Goal: Obtain resource: Download file/media

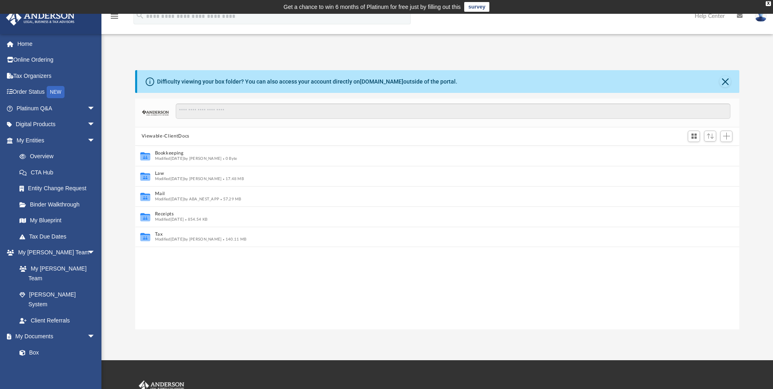
scroll to position [178, 598]
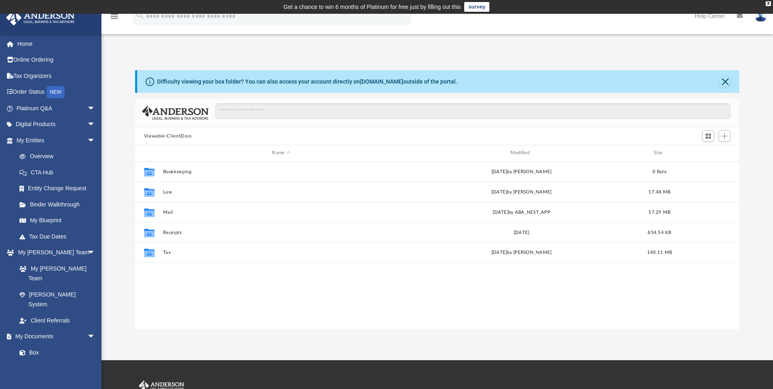
scroll to position [178, 598]
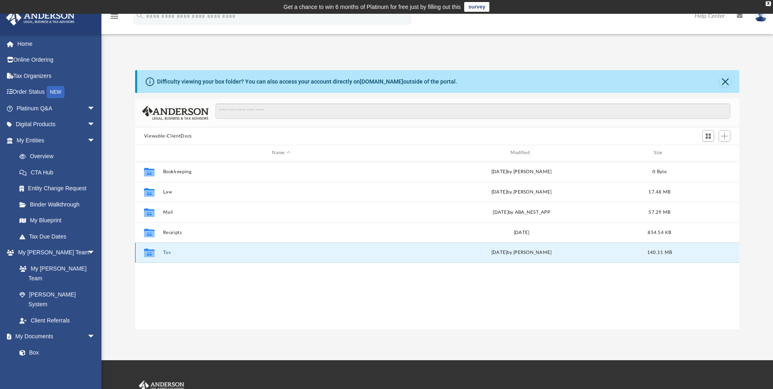
click at [166, 252] on button "Tax" at bounding box center [281, 252] width 236 height 5
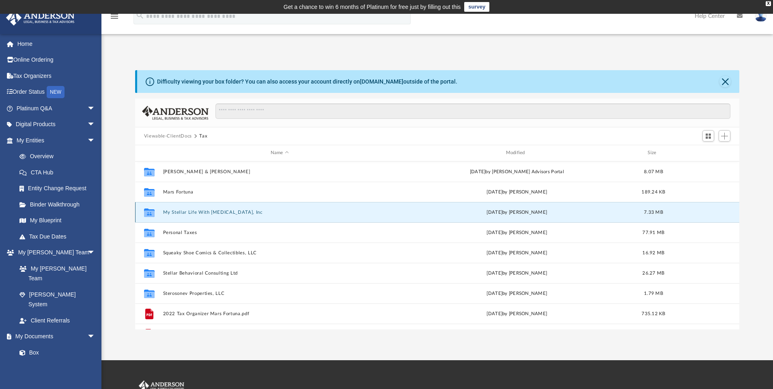
click at [195, 212] on button "My Stellar Life With [MEDICAL_DATA], Inc" at bounding box center [280, 212] width 234 height 5
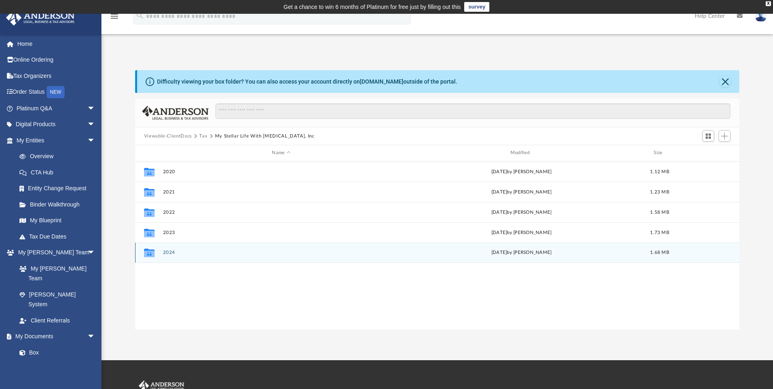
click at [168, 251] on button "2024" at bounding box center [281, 252] width 236 height 5
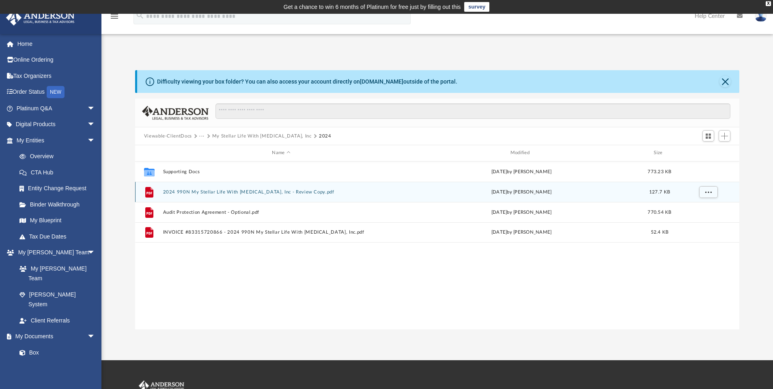
click at [247, 193] on button "2024 990N My Stellar Life With [MEDICAL_DATA], Inc - Review Copy.pdf" at bounding box center [281, 191] width 236 height 5
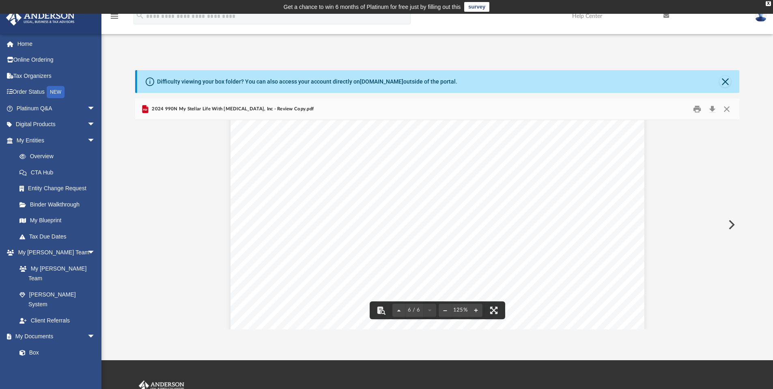
scroll to position [2873, 0]
click at [728, 77] on button "Close" at bounding box center [724, 81] width 11 height 11
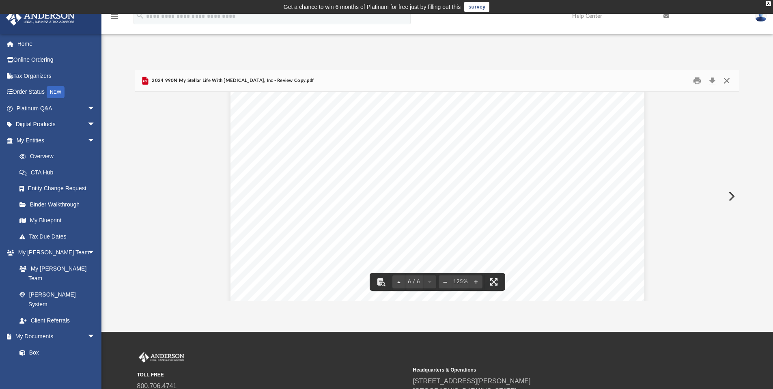
click at [728, 81] on button "Close" at bounding box center [726, 81] width 15 height 13
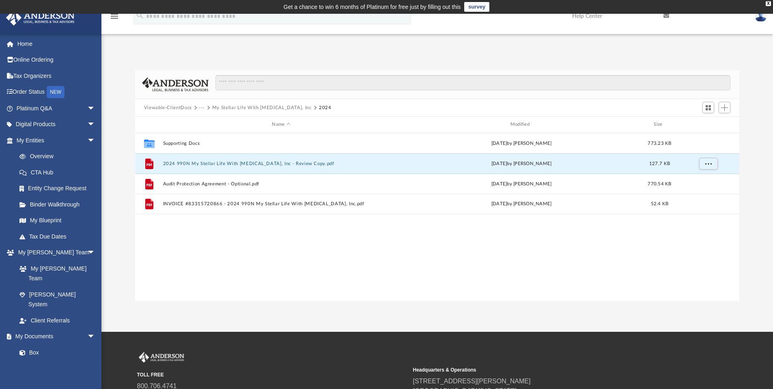
click at [161, 107] on button "Viewable-ClientDocs" at bounding box center [168, 107] width 48 height 7
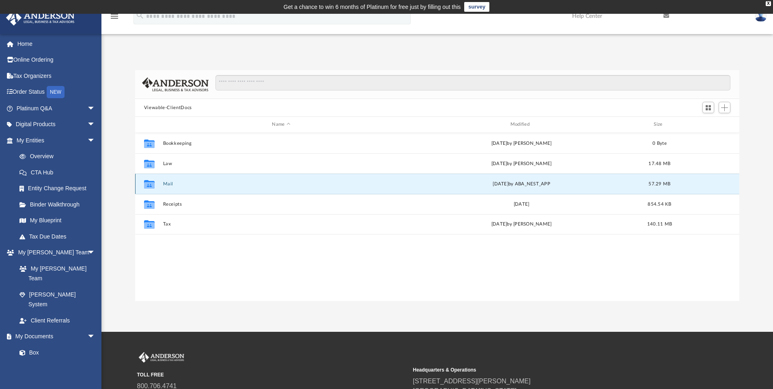
click at [167, 182] on button "Mail" at bounding box center [281, 183] width 236 height 5
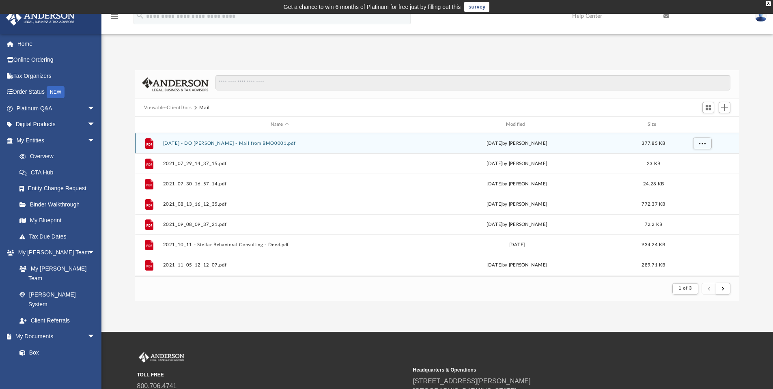
scroll to position [153, 598]
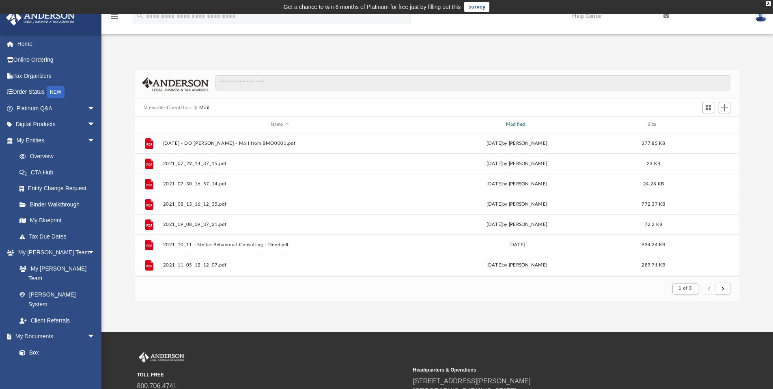
click at [516, 125] on div "Modified" at bounding box center [516, 124] width 234 height 7
click at [515, 122] on div "Modified" at bounding box center [516, 124] width 234 height 7
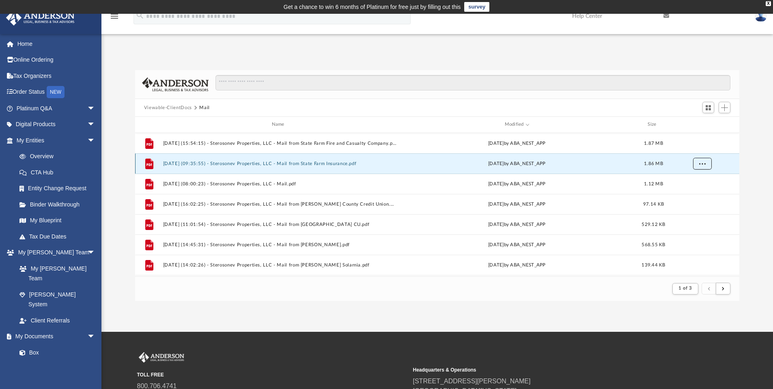
click at [702, 164] on span "More options" at bounding box center [701, 163] width 6 height 4
click at [692, 193] on li "Download" at bounding box center [695, 193] width 24 height 9
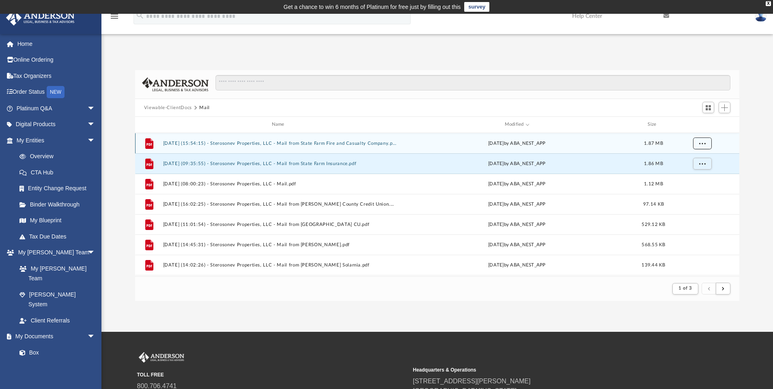
click at [698, 143] on button "More options" at bounding box center [701, 143] width 19 height 12
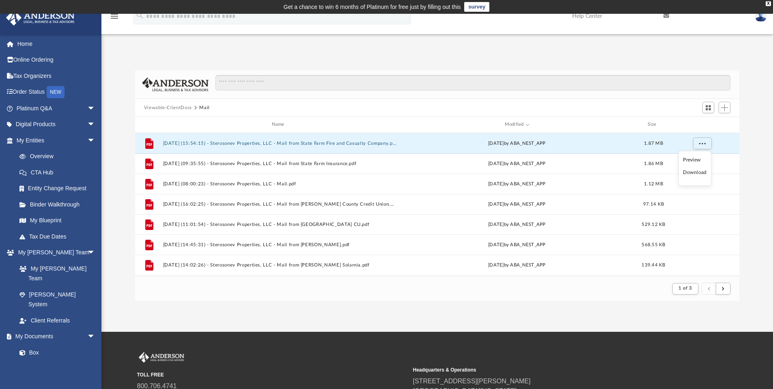
click at [698, 171] on li "Download" at bounding box center [695, 172] width 24 height 9
click at [704, 145] on button "More options" at bounding box center [701, 143] width 19 height 12
click at [455, 330] on div "App [EMAIL_ADDRESS][DOMAIN_NAME] Sign Out [EMAIL_ADDRESS][DOMAIN_NAME] Home Onl…" at bounding box center [386, 173] width 773 height 318
click at [159, 105] on button "Viewable-ClientDocs" at bounding box center [168, 107] width 48 height 7
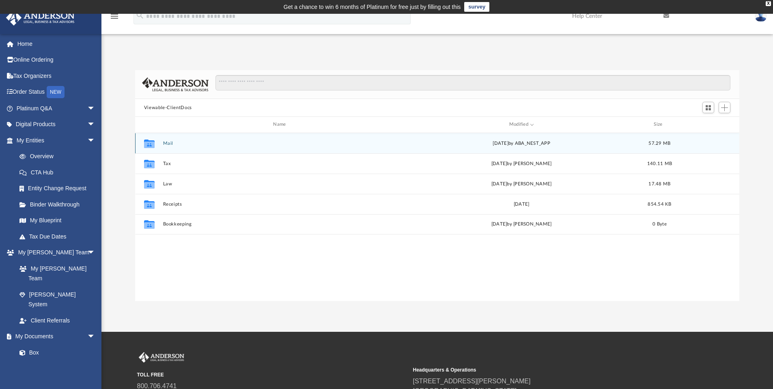
scroll to position [178, 598]
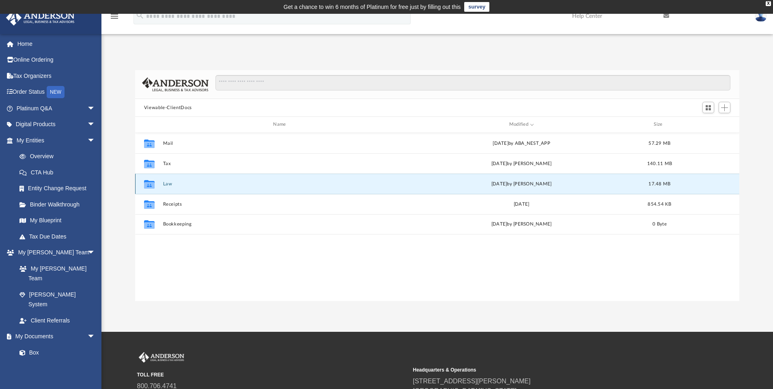
click at [166, 183] on button "Law" at bounding box center [281, 183] width 236 height 5
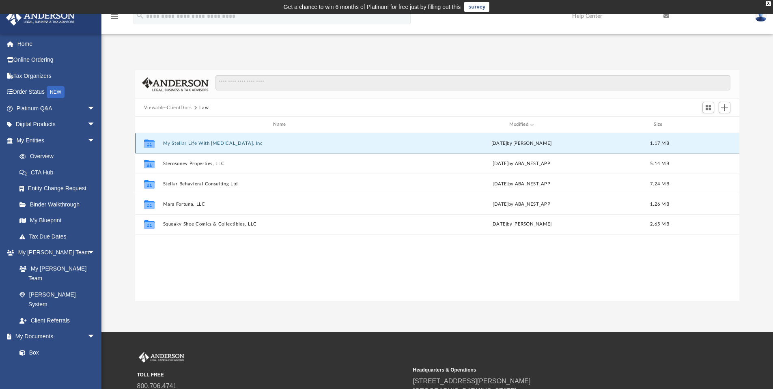
click at [218, 142] on button "My Stellar Life With [MEDICAL_DATA], Inc" at bounding box center [281, 143] width 236 height 5
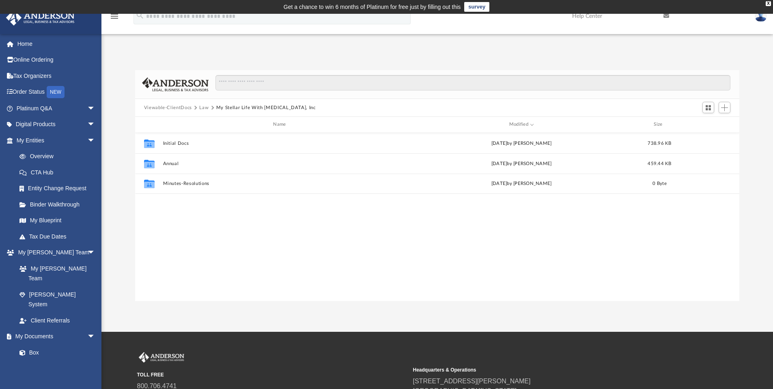
drag, startPoint x: 195, startPoint y: 200, endPoint x: 387, endPoint y: 208, distance: 192.0
click at [387, 208] on div "Collaborated Folder Initial Docs [DATE] by [PERSON_NAME] 738.96 KB Collaborated…" at bounding box center [437, 217] width 604 height 168
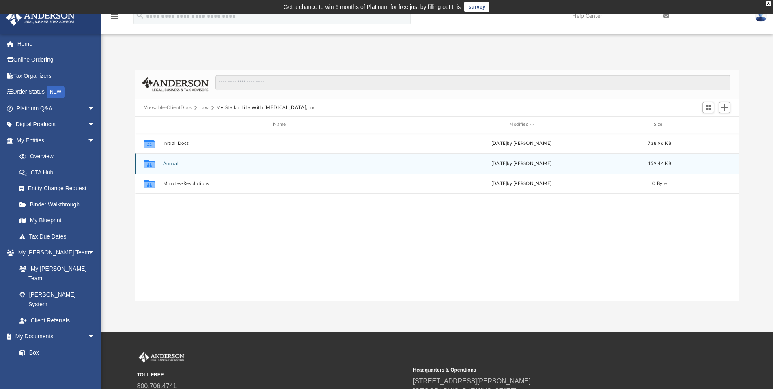
click at [170, 163] on button "Annual" at bounding box center [281, 163] width 236 height 5
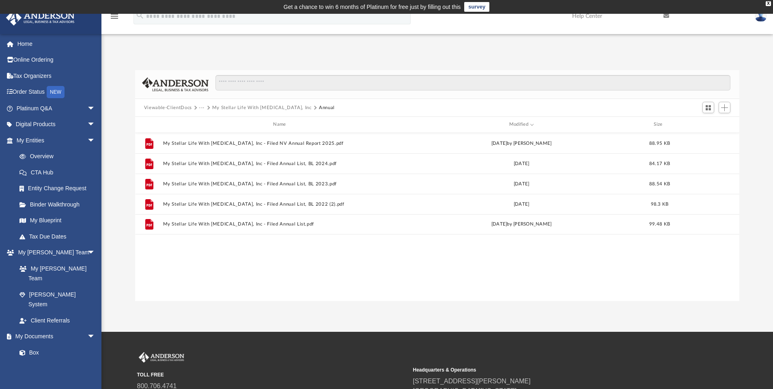
click at [247, 107] on button "My Stellar Life With [MEDICAL_DATA], Inc" at bounding box center [261, 107] width 99 height 7
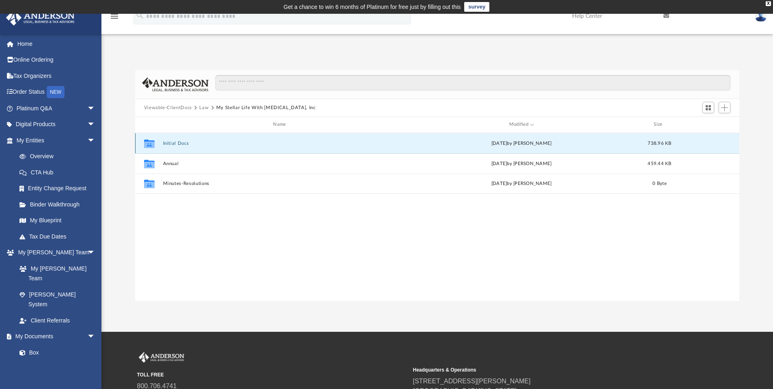
click at [175, 143] on button "Initial Docs" at bounding box center [281, 143] width 236 height 5
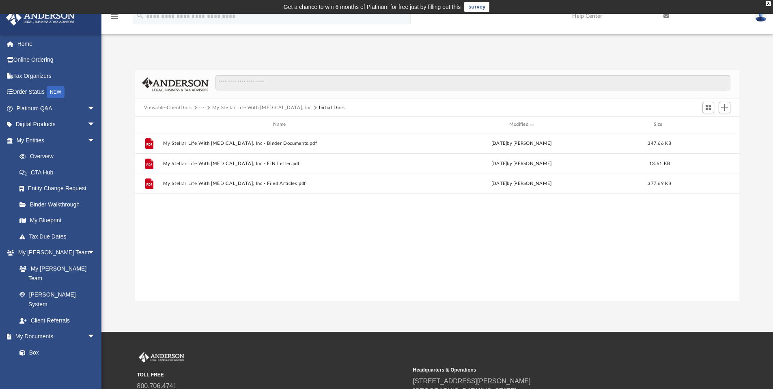
click at [271, 105] on button "My Stellar Life With [MEDICAL_DATA], Inc" at bounding box center [261, 107] width 99 height 7
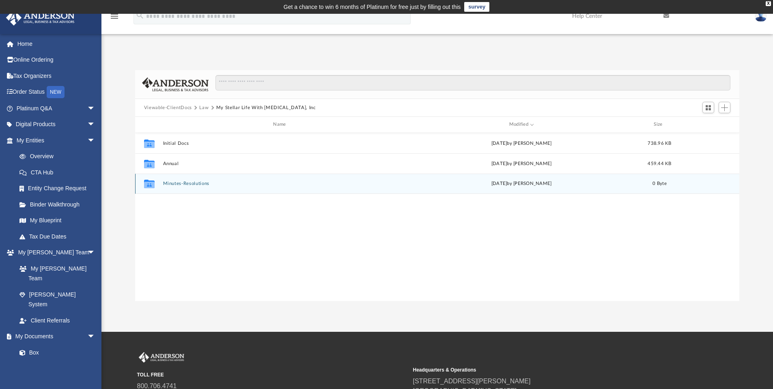
click at [194, 182] on button "Minutes-Resolutions" at bounding box center [281, 183] width 236 height 5
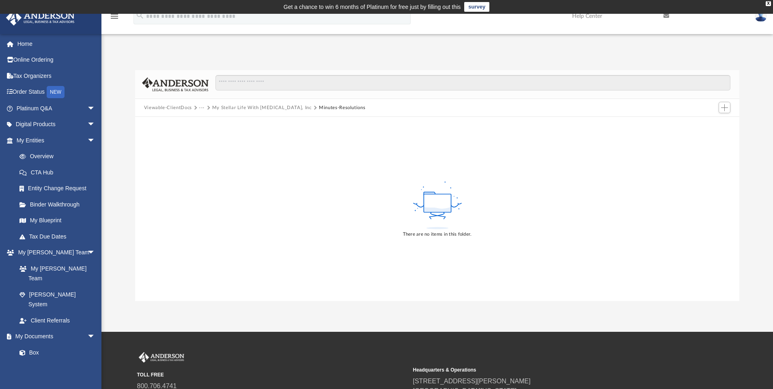
click at [230, 108] on button "My Stellar Life With [MEDICAL_DATA], Inc" at bounding box center [261, 107] width 99 height 7
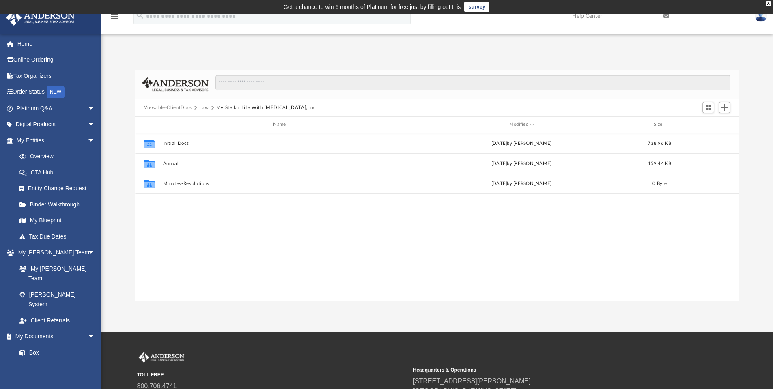
click at [203, 108] on button "Law" at bounding box center [203, 107] width 9 height 7
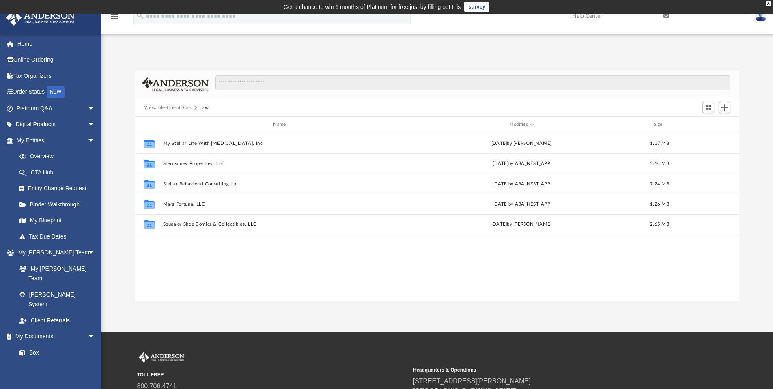
click at [176, 106] on button "Viewable-ClientDocs" at bounding box center [168, 107] width 48 height 7
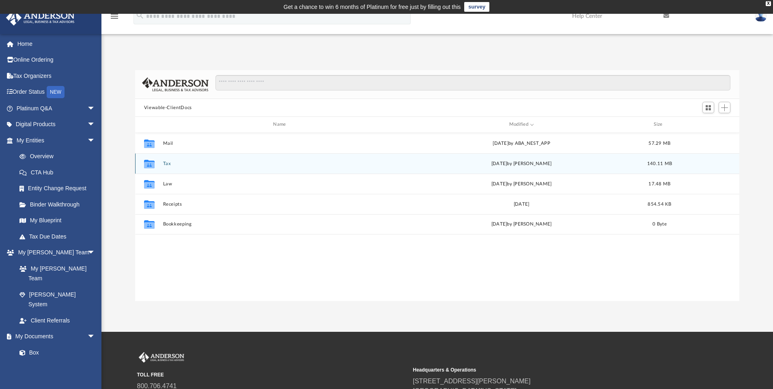
click at [166, 163] on button "Tax" at bounding box center [281, 163] width 236 height 5
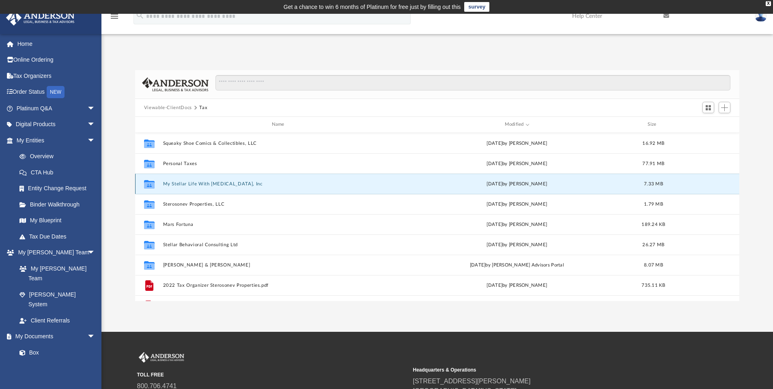
click at [208, 183] on button "My Stellar Life With [MEDICAL_DATA], Inc" at bounding box center [280, 183] width 234 height 5
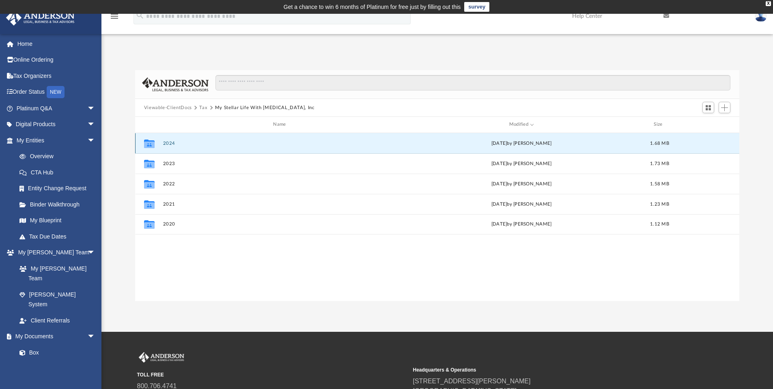
click at [170, 141] on button "2024" at bounding box center [281, 143] width 236 height 5
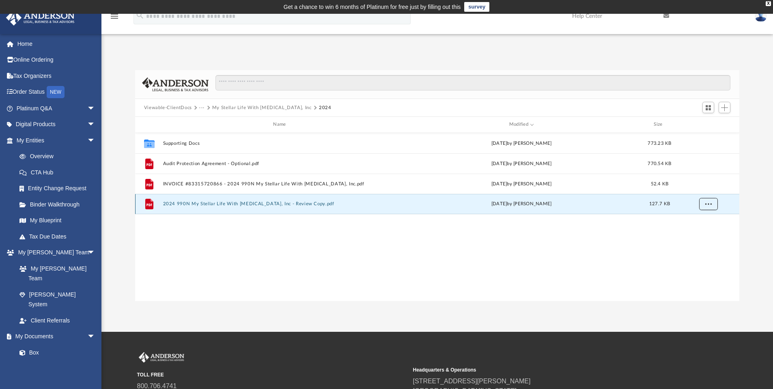
click at [710, 204] on span "More options" at bounding box center [707, 204] width 6 height 4
click at [702, 232] on li "Download" at bounding box center [701, 233] width 24 height 9
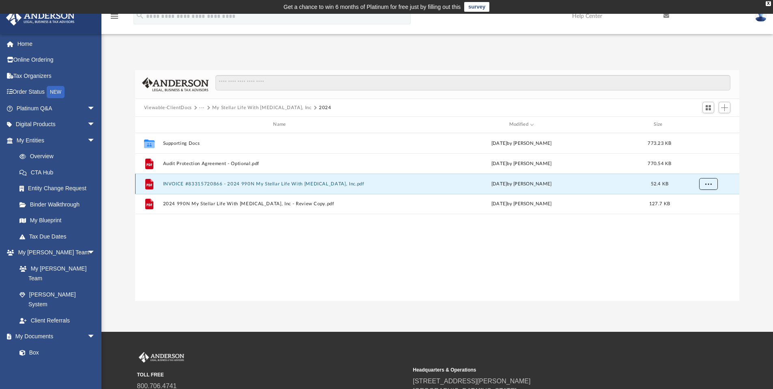
click at [710, 182] on span "More options" at bounding box center [707, 183] width 6 height 4
click at [705, 213] on li "Download" at bounding box center [701, 213] width 24 height 9
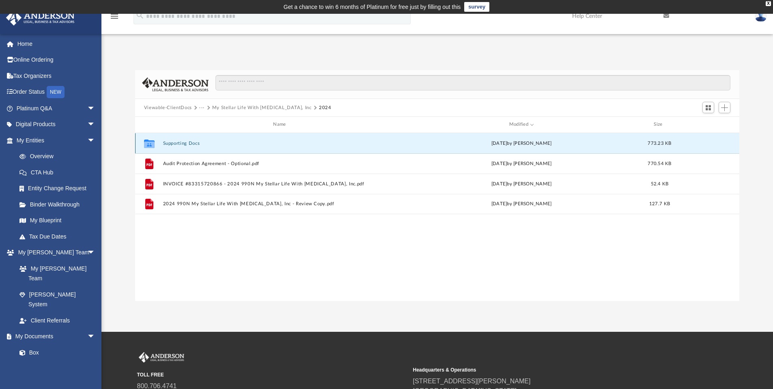
click at [182, 141] on button "Supporting Docs" at bounding box center [281, 143] width 236 height 5
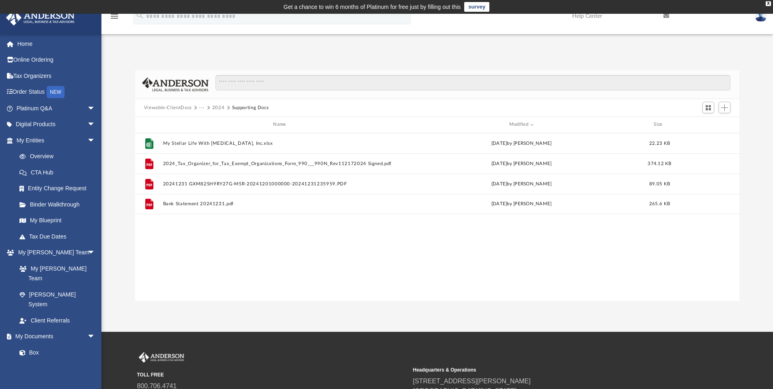
click at [153, 107] on button "Viewable-ClientDocs" at bounding box center [168, 107] width 48 height 7
